Goal: Task Accomplishment & Management: Use online tool/utility

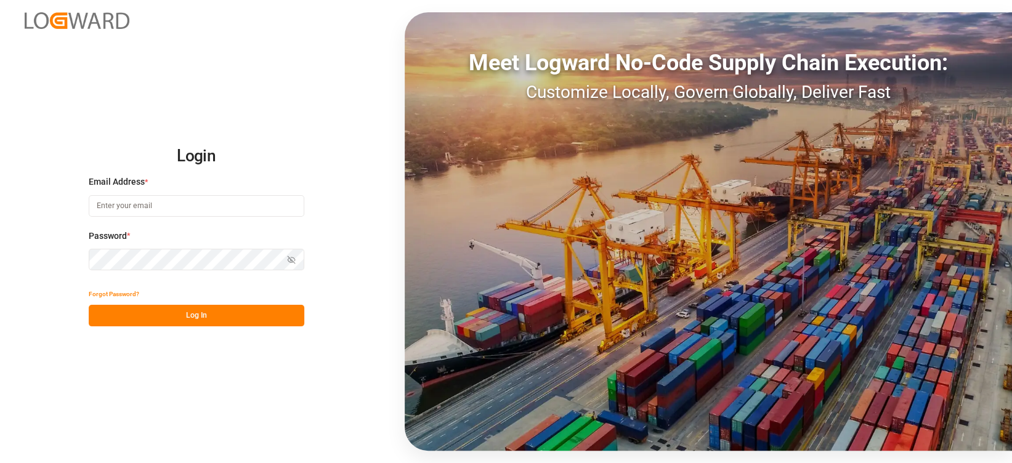
type input "[EMAIL_ADDRESS][DOMAIN_NAME]"
click at [252, 323] on button "Log In" at bounding box center [197, 316] width 216 height 22
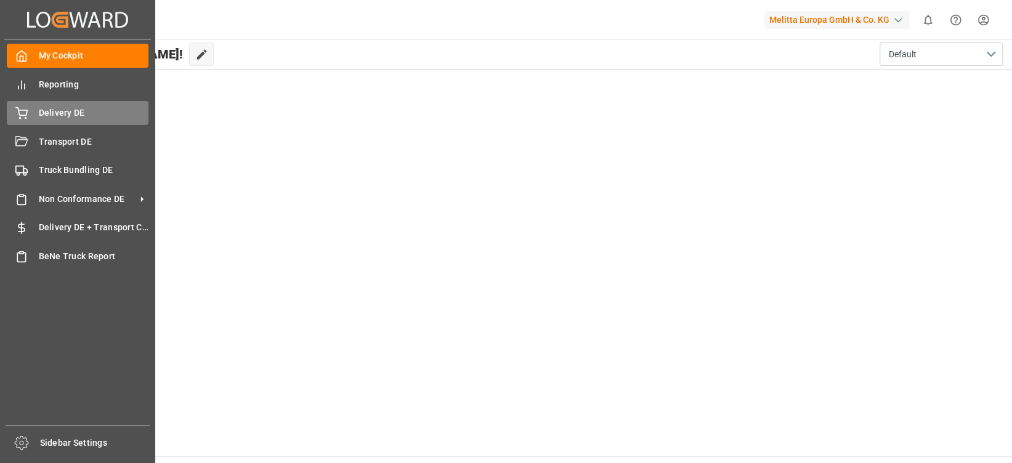
click at [18, 115] on icon at bounding box center [21, 113] width 12 height 12
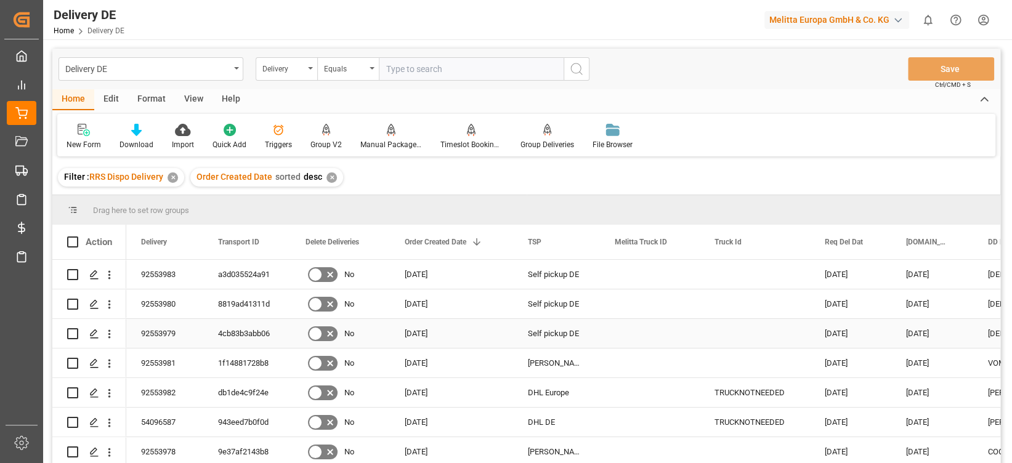
click at [226, 327] on div "4cb83b3abb06" at bounding box center [246, 333] width 87 height 29
click at [225, 304] on div "8819ad41311d" at bounding box center [246, 303] width 87 height 29
click at [261, 262] on div "a3d035524a91" at bounding box center [246, 274] width 87 height 29
